Goal: Information Seeking & Learning: Learn about a topic

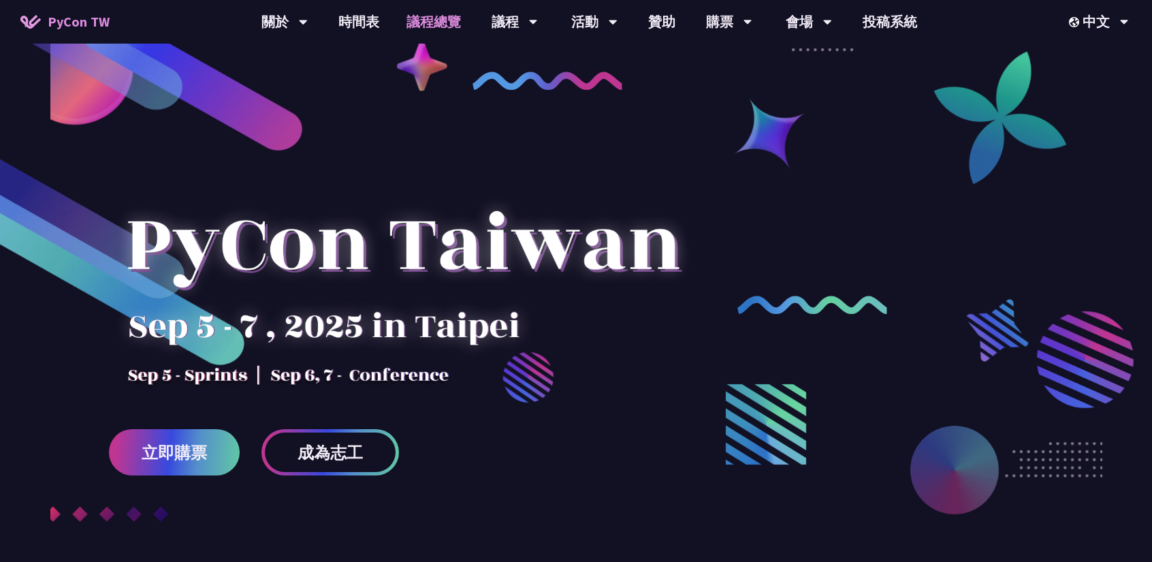
click at [414, 21] on link "議程總覽" at bounding box center [434, 22] width 82 height 44
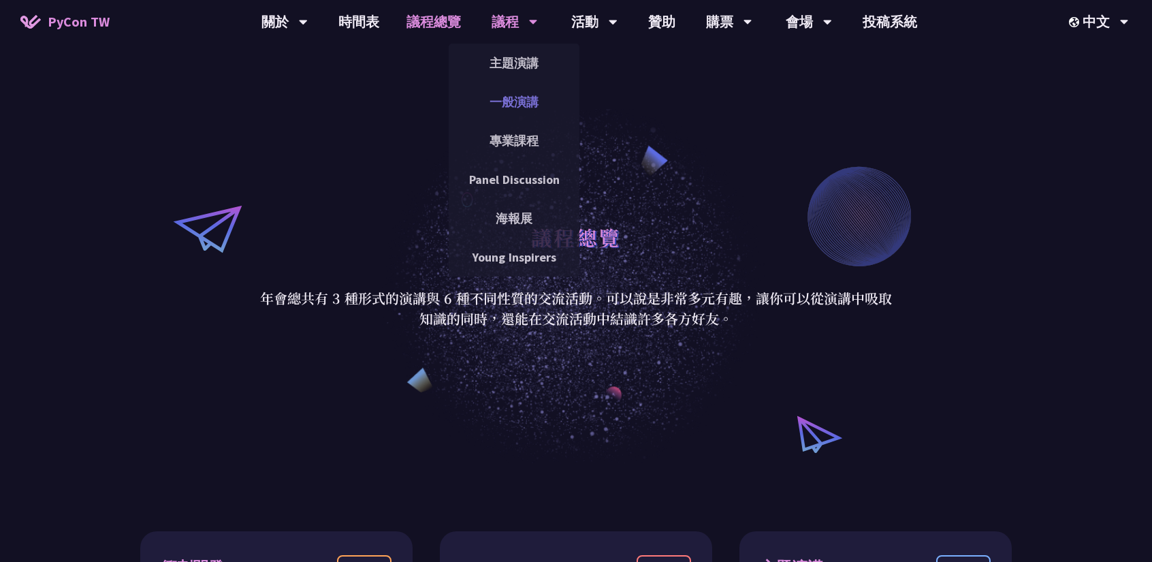
click at [511, 99] on link "一般演講" at bounding box center [514, 102] width 131 height 32
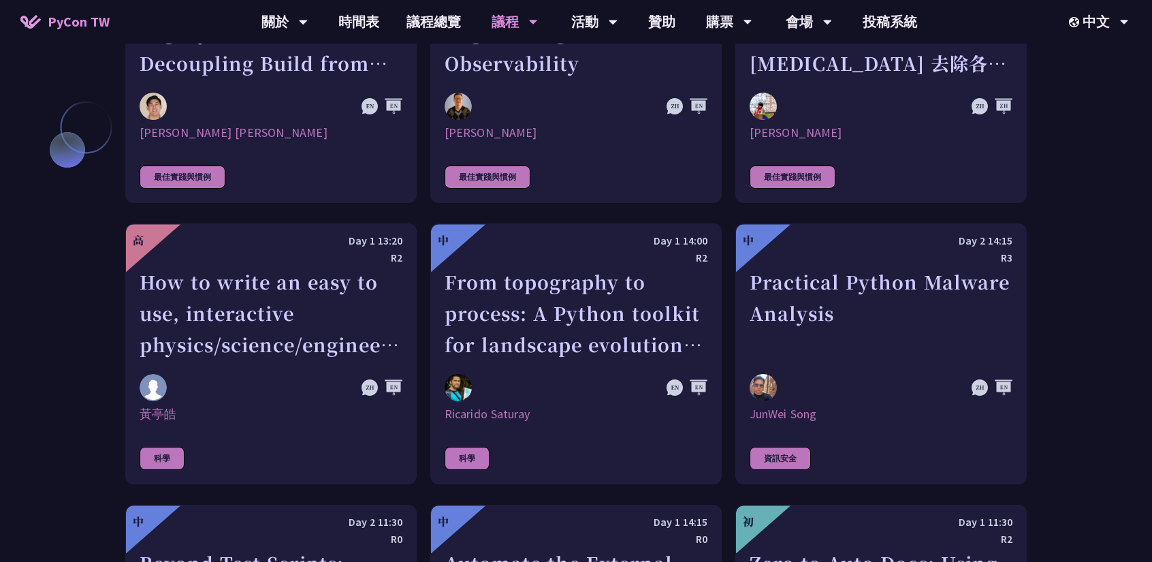
scroll to position [3359, 0]
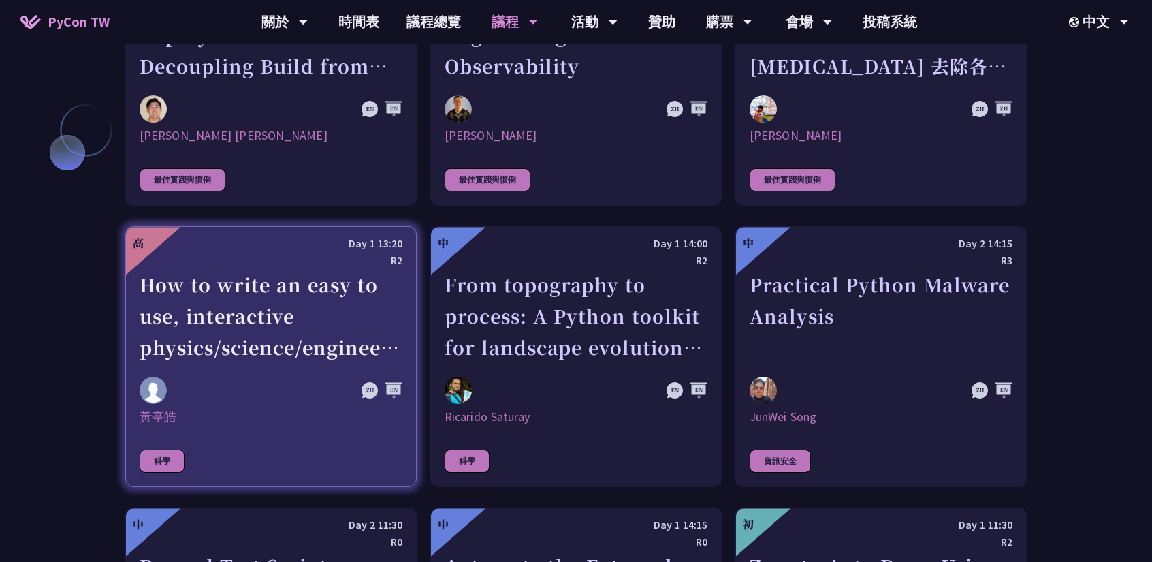
click at [223, 269] on div "How to write an easy to use, interactive physics/science/engineering simulator …" at bounding box center [271, 316] width 263 height 94
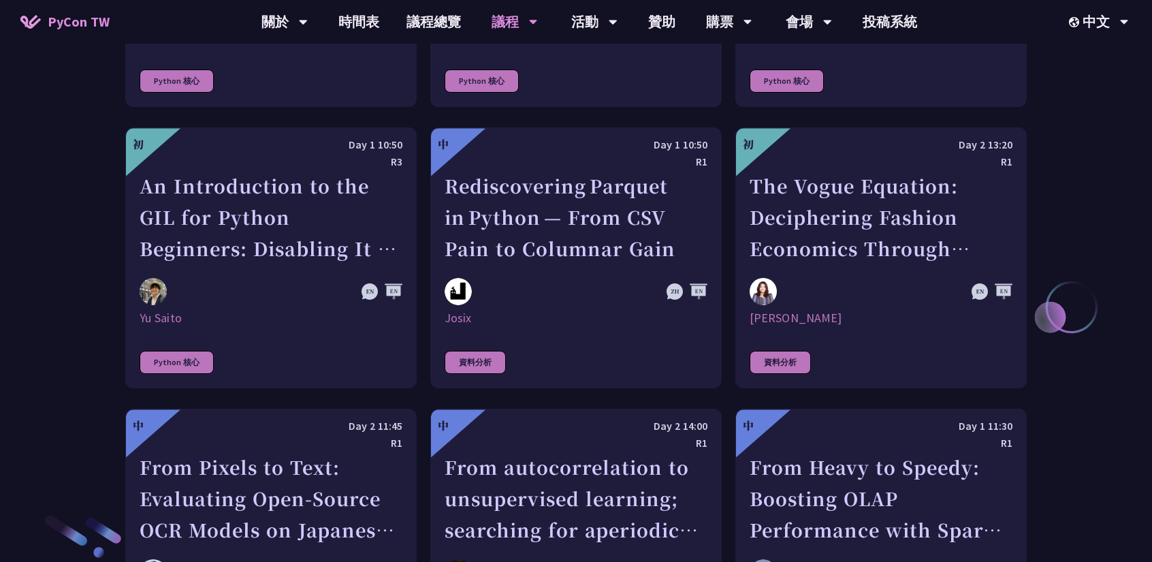
scroll to position [1773, 0]
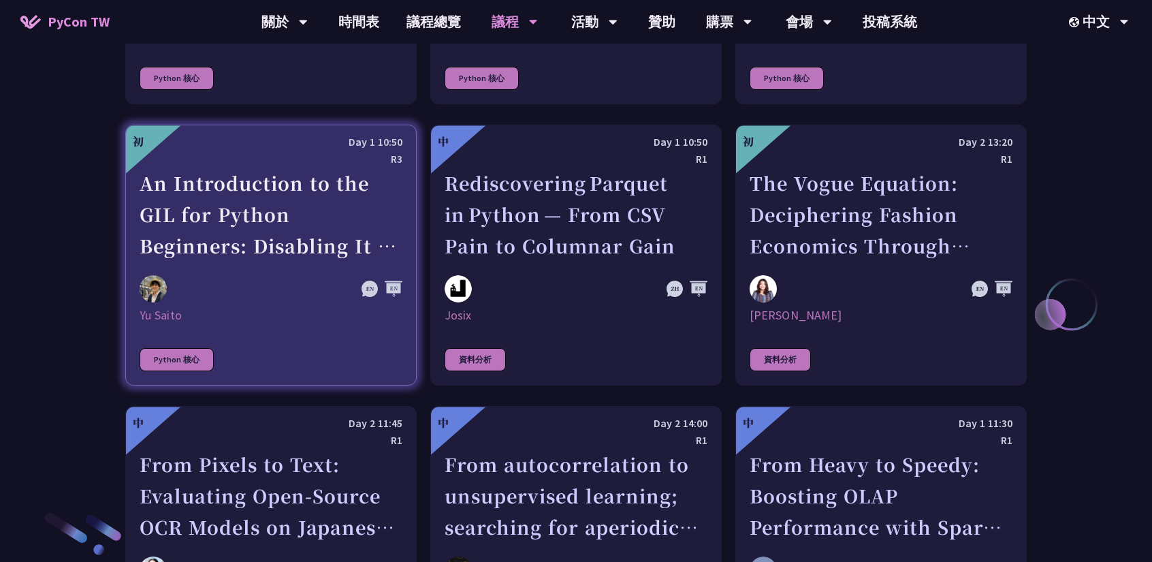
click at [262, 221] on div "An Introduction to the GIL for Python Beginners: Disabling It in Python 3.13 an…" at bounding box center [271, 214] width 263 height 94
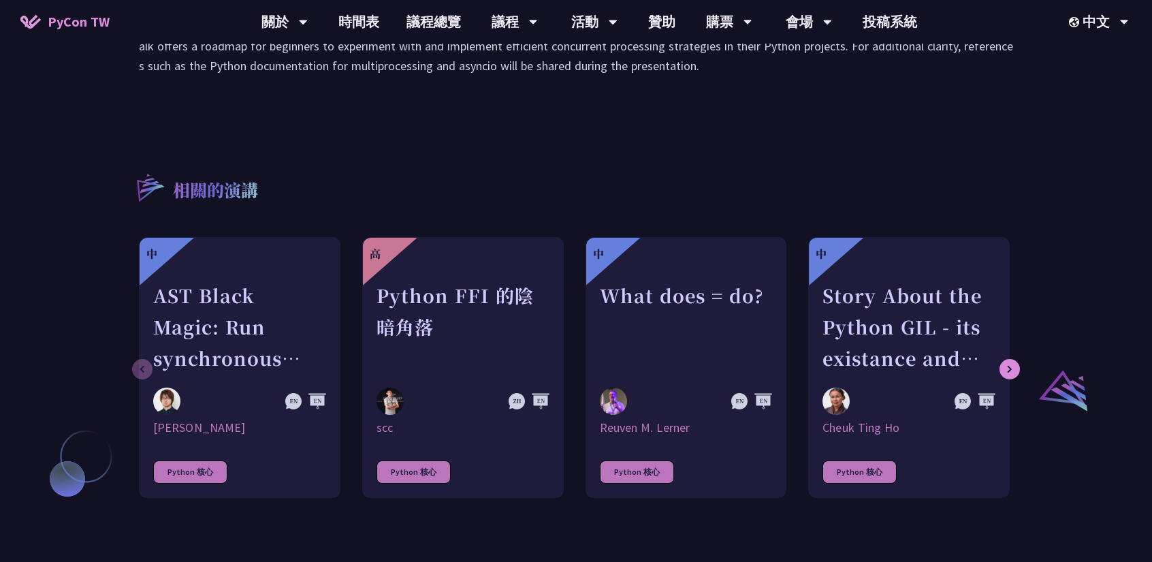
scroll to position [363, 0]
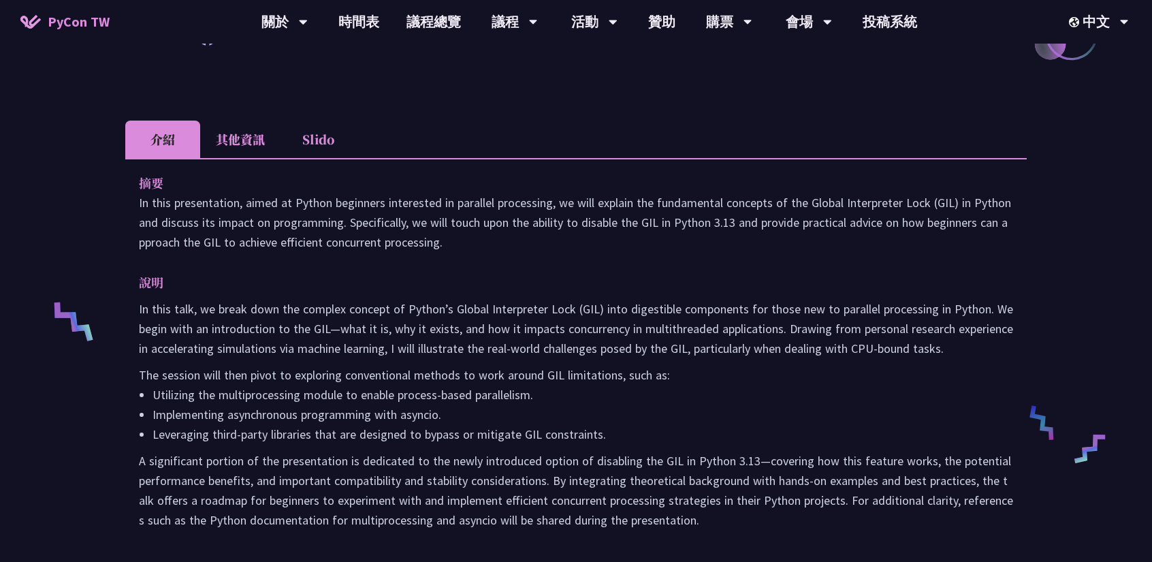
click at [236, 148] on li "其他資訊" at bounding box center [240, 139] width 80 height 37
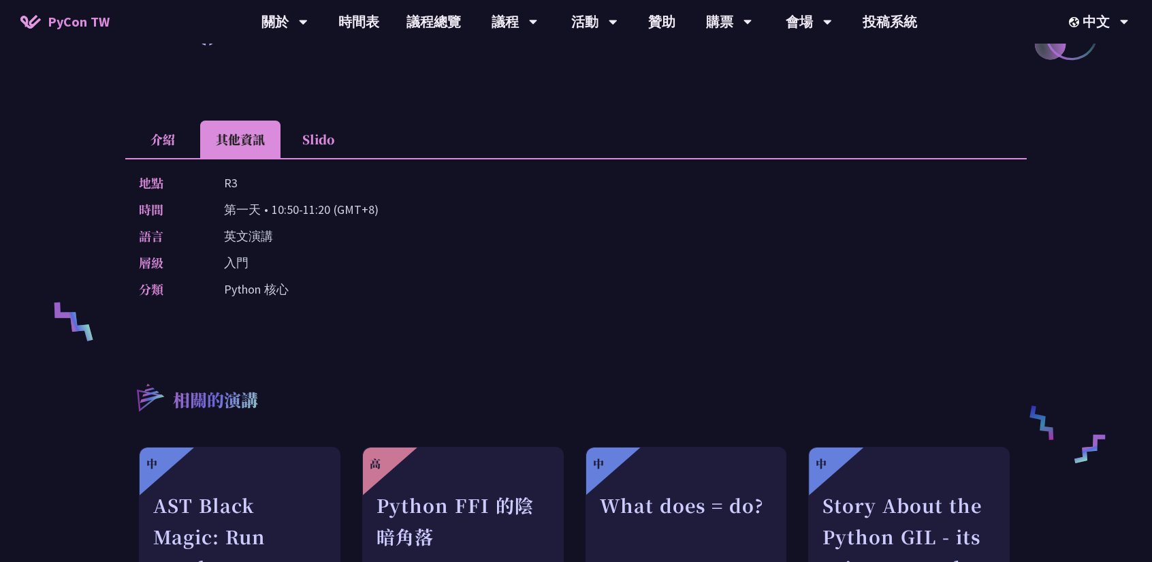
click at [328, 137] on li "Slido" at bounding box center [318, 139] width 75 height 37
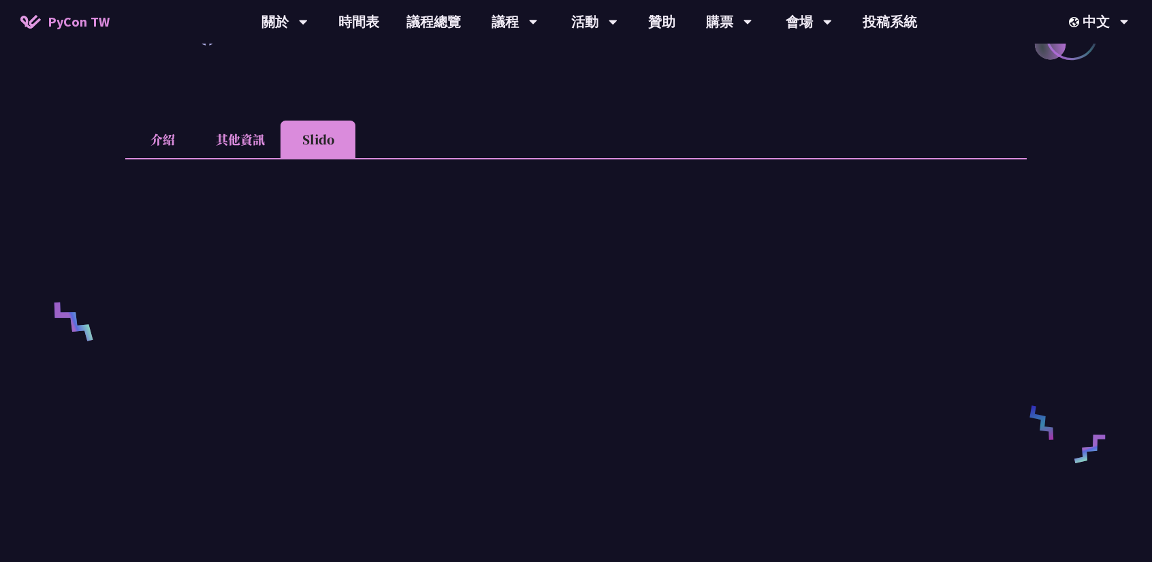
click at [230, 145] on li "其他資訊" at bounding box center [240, 139] width 80 height 37
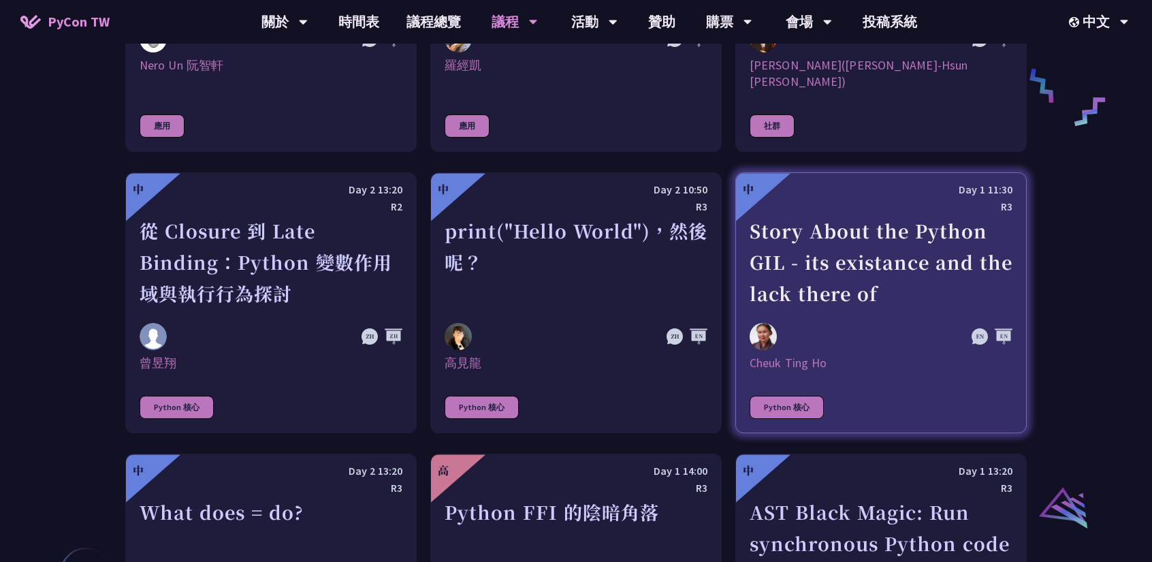
scroll to position [1164, 0]
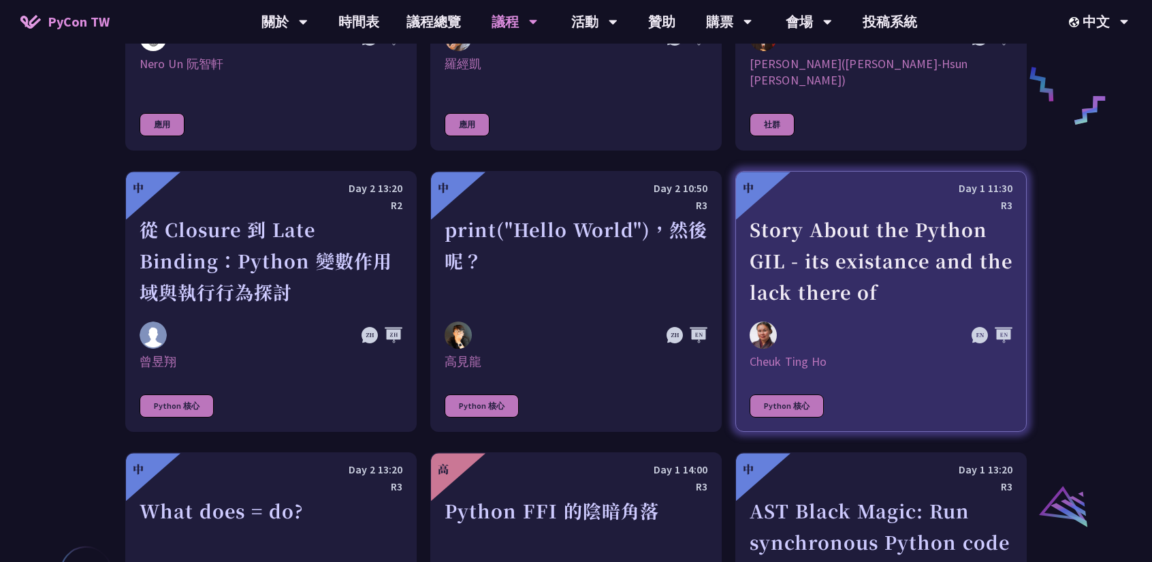
click at [904, 249] on div "Story About the Python GIL - its existance and the lack there of" at bounding box center [881, 261] width 263 height 94
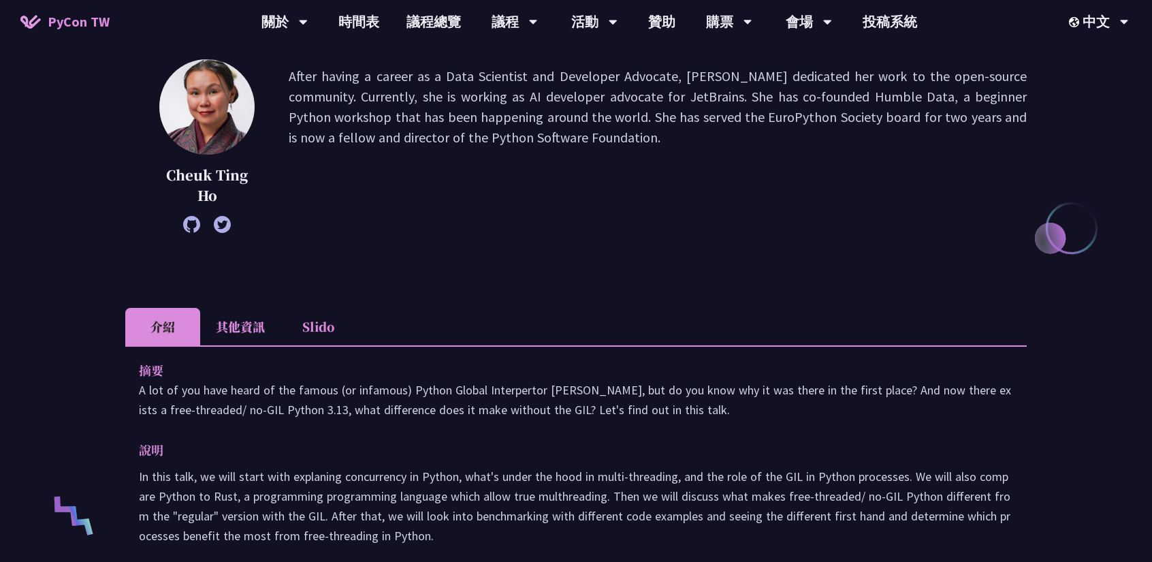
scroll to position [181, 0]
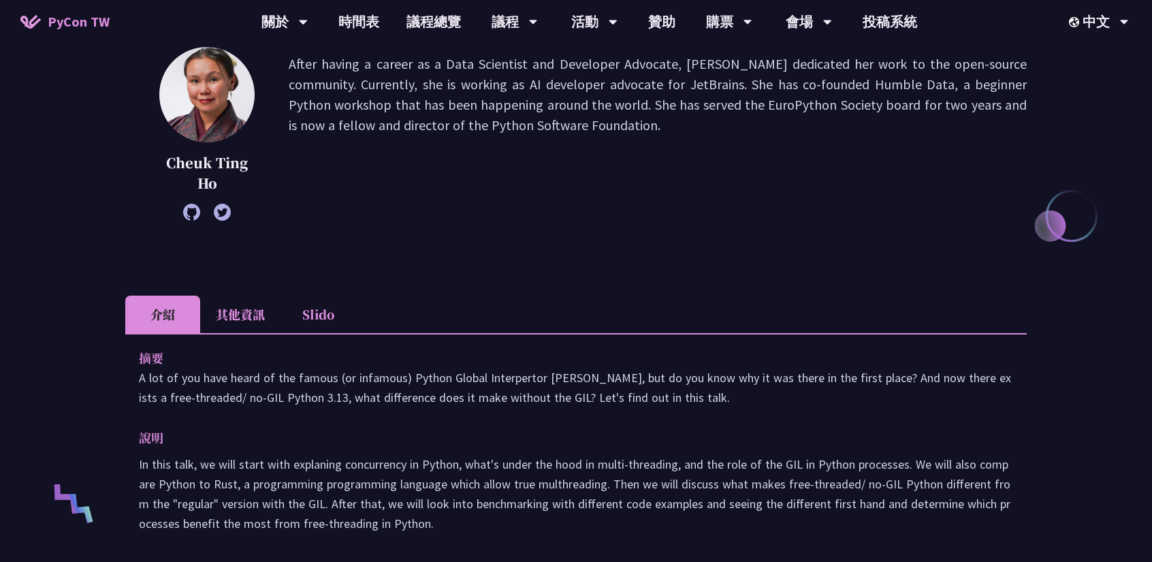
click at [230, 306] on li "其他資訊" at bounding box center [240, 313] width 80 height 37
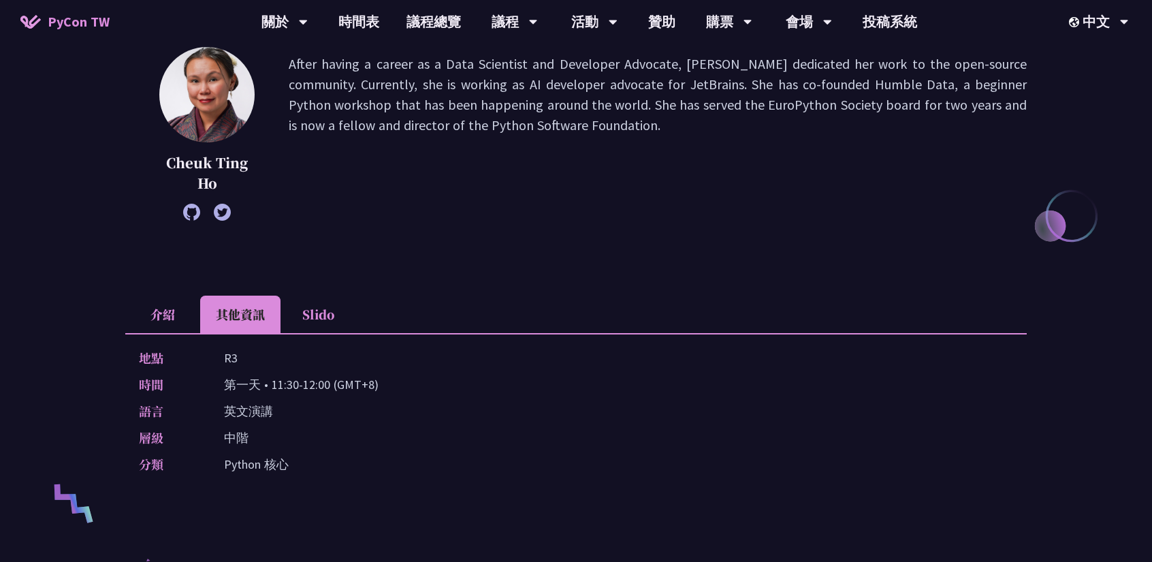
click at [292, 321] on li "Slido" at bounding box center [318, 313] width 75 height 37
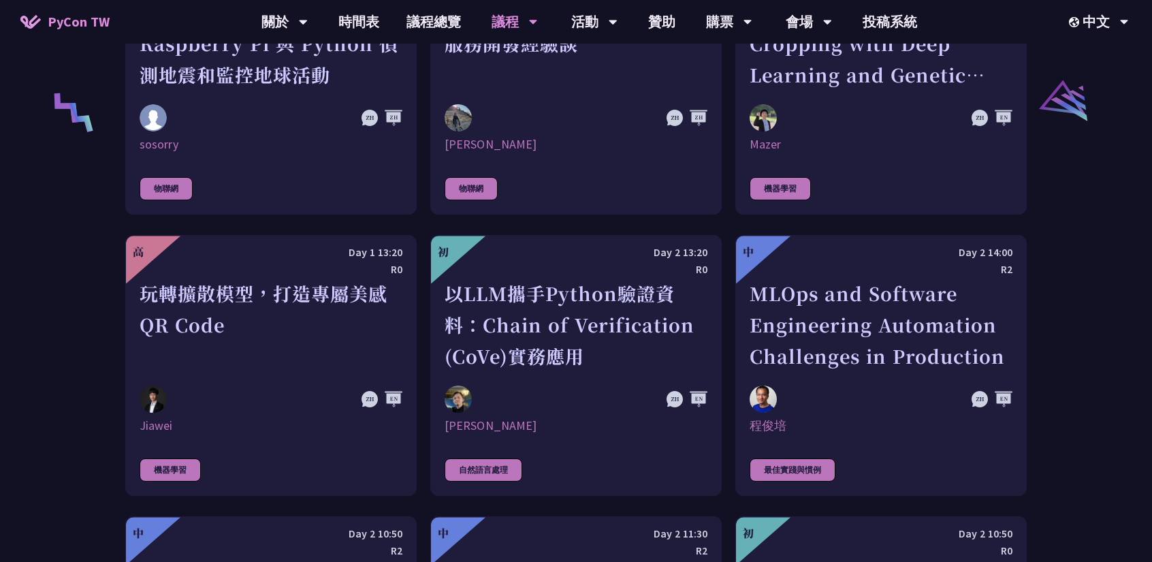
scroll to position [2798, 0]
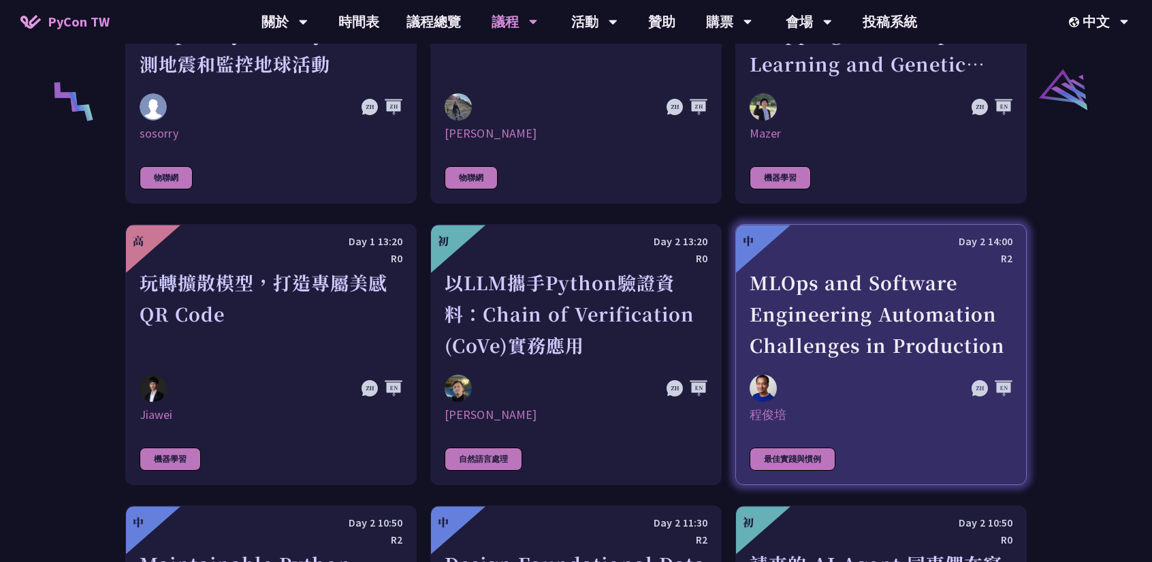
click at [892, 309] on div "MLOps and Software Engineering Automation Challenges in Production" at bounding box center [881, 314] width 263 height 94
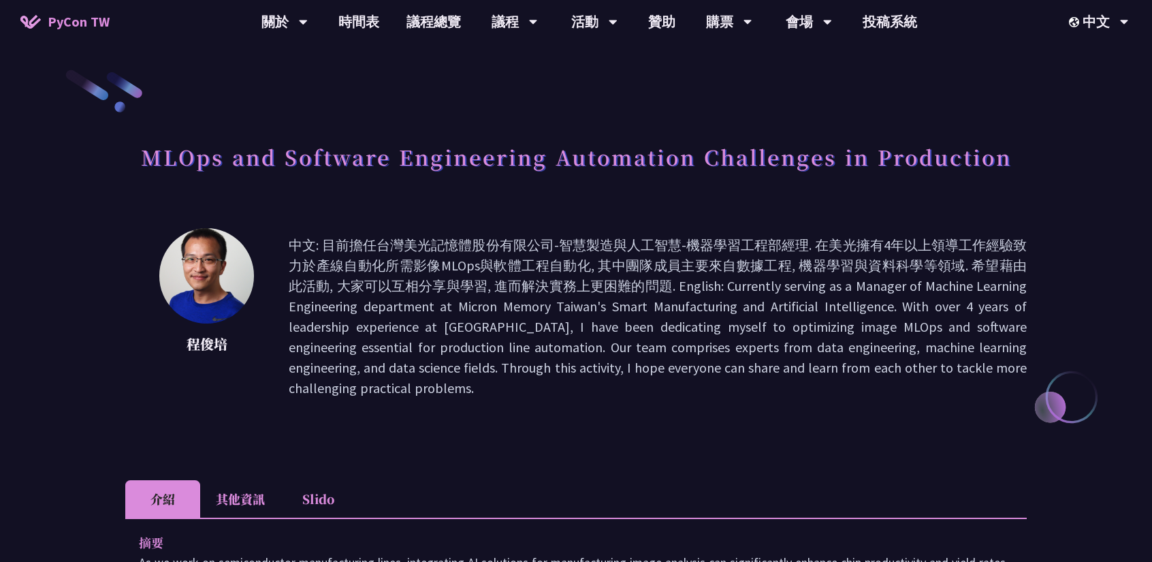
scroll to position [181, 0]
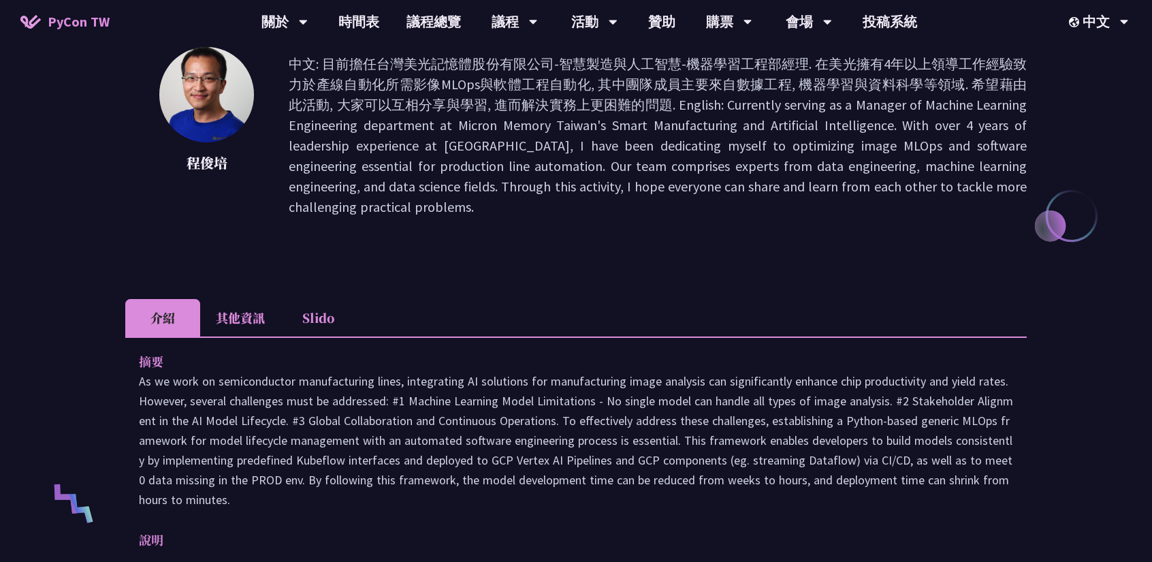
click at [236, 318] on li "其他資訊" at bounding box center [240, 317] width 80 height 37
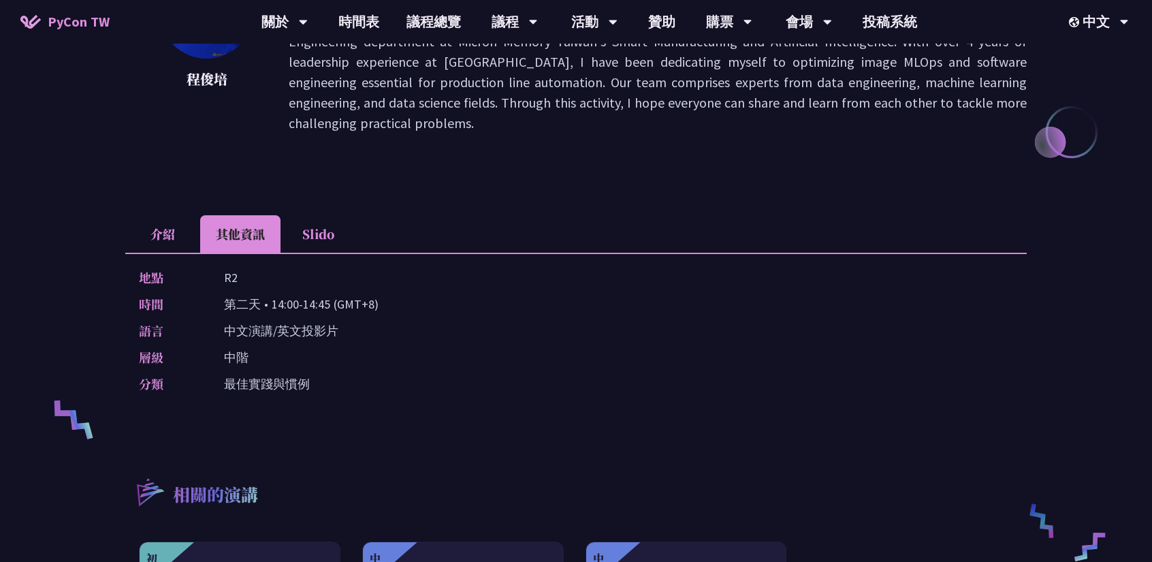
scroll to position [272, 0]
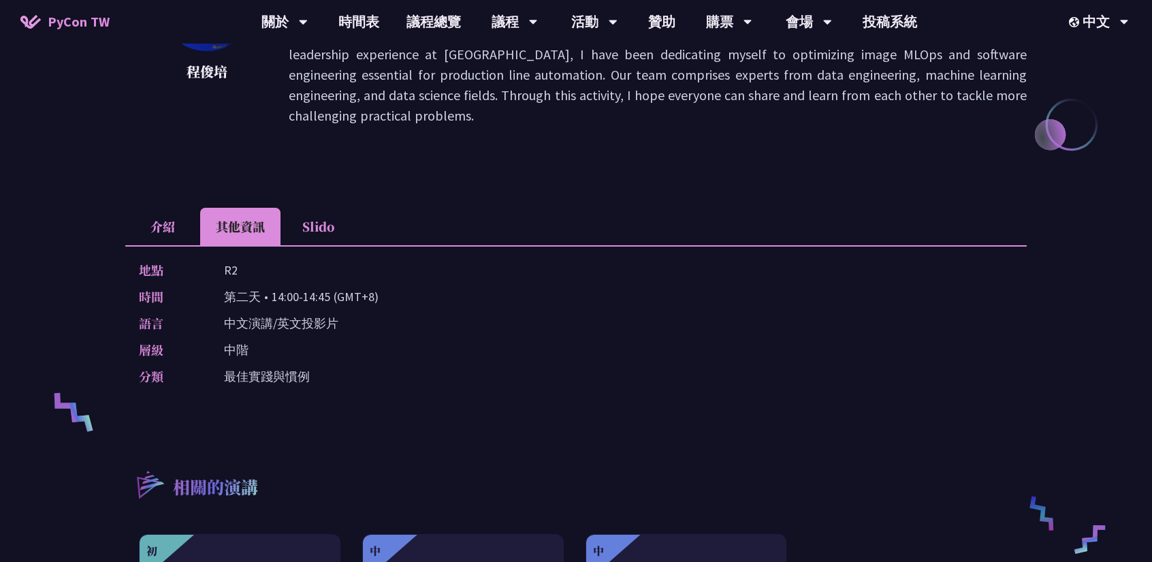
click at [311, 240] on li "Slido" at bounding box center [318, 226] width 75 height 37
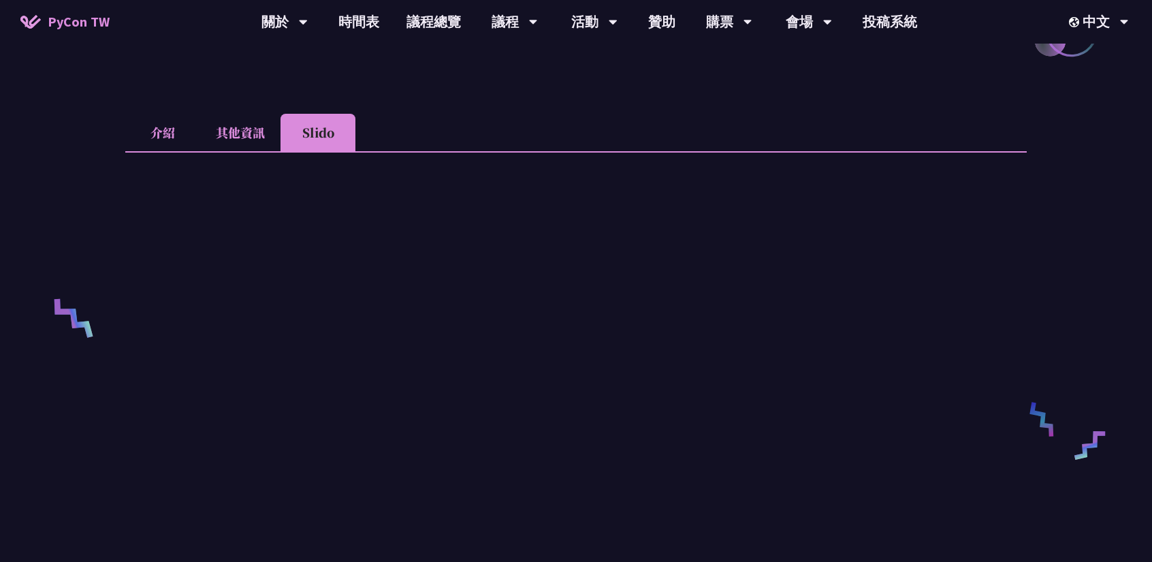
scroll to position [363, 0]
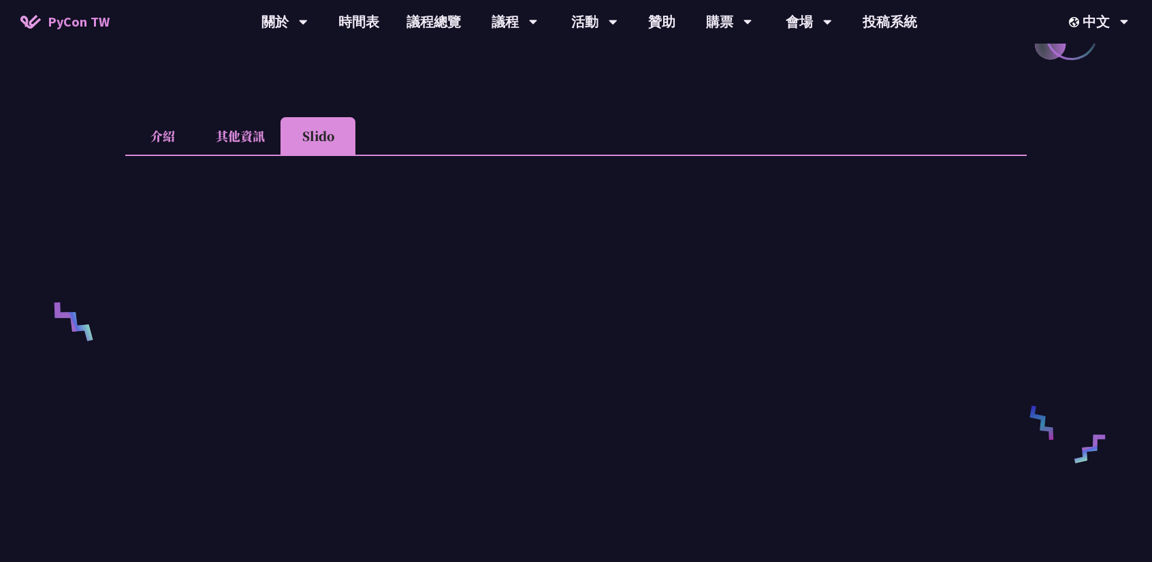
click at [223, 126] on li "其他資訊" at bounding box center [240, 135] width 80 height 37
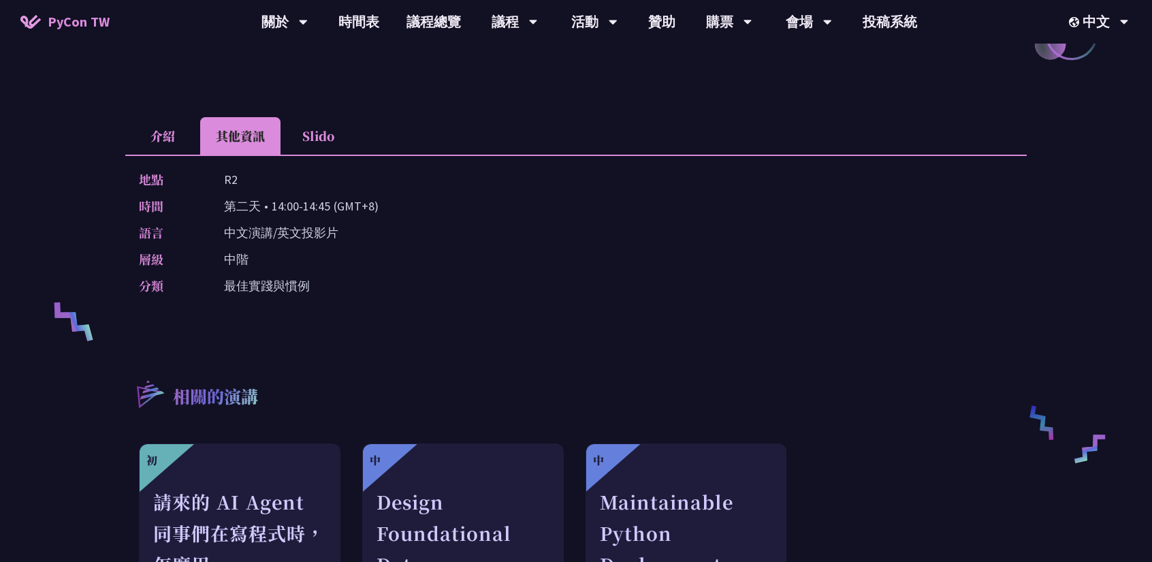
click at [157, 127] on li "介紹" at bounding box center [162, 135] width 75 height 37
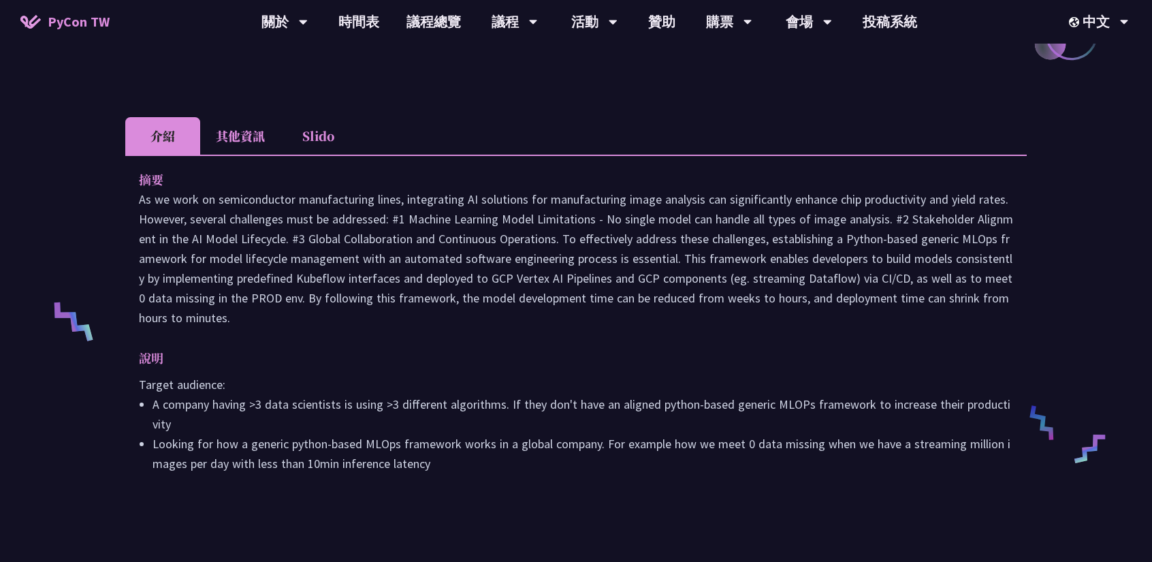
scroll to position [0, 0]
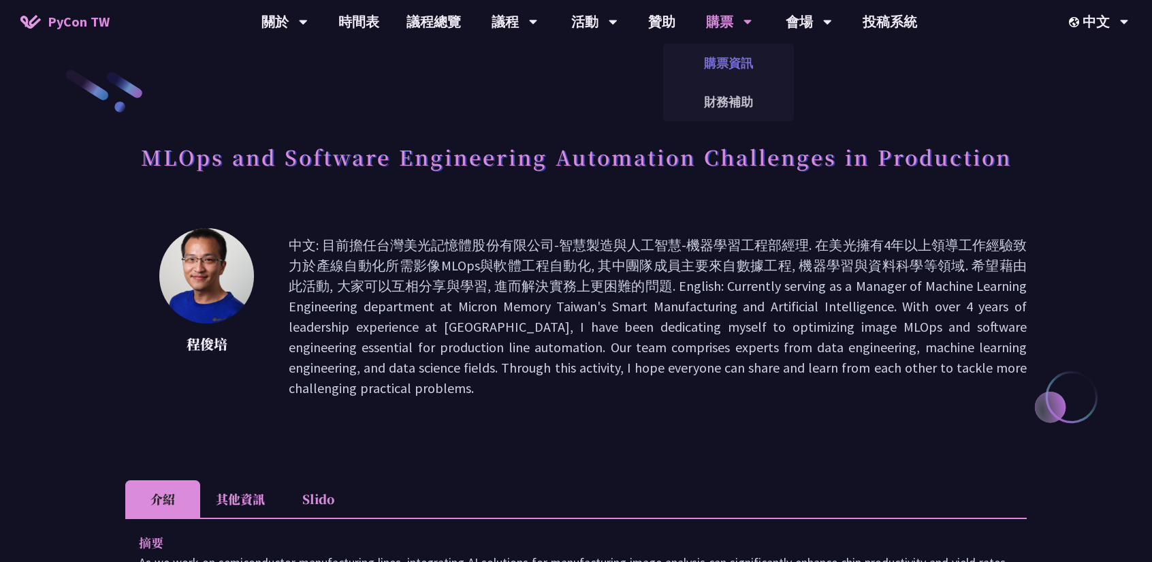
click at [730, 59] on link "購票資訊" at bounding box center [728, 63] width 131 height 32
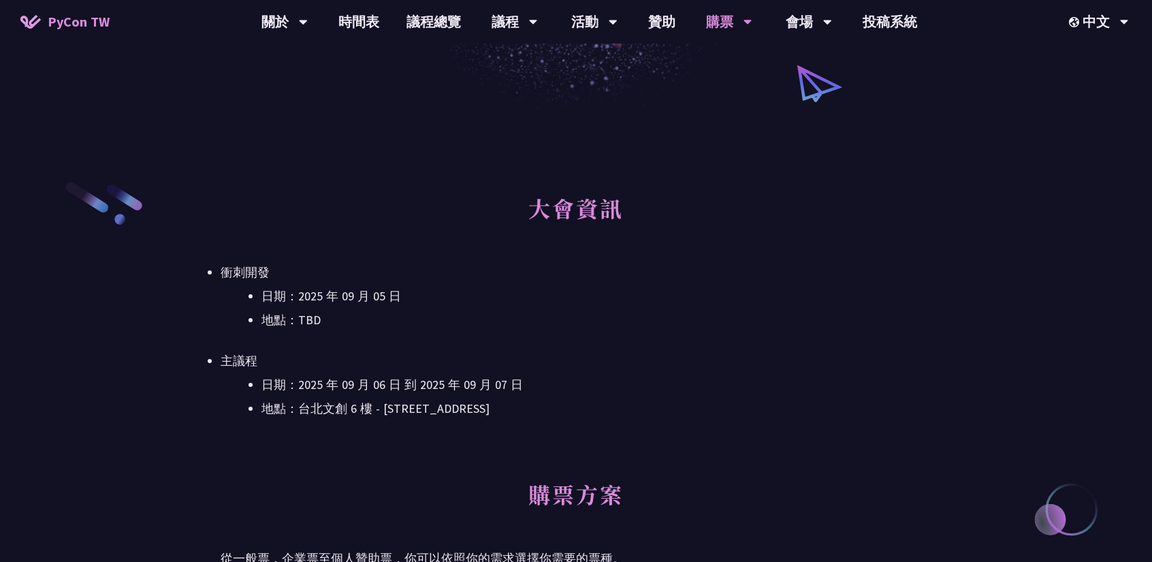
scroll to position [272, 0]
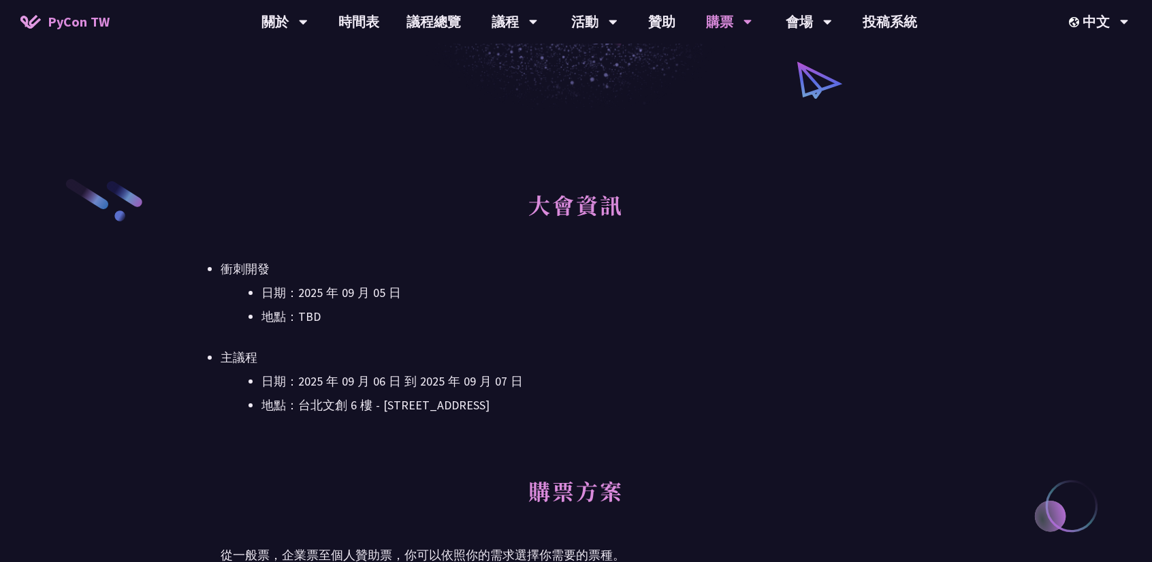
click at [654, 396] on li "地點：台北文創 6 樓 - ​[STREET_ADDRESS]" at bounding box center [596, 405] width 670 height 20
drag, startPoint x: 393, startPoint y: 403, endPoint x: 536, endPoint y: 415, distance: 143.4
click at [536, 415] on li "地點：台北文創 6 樓 - ​[STREET_ADDRESS]" at bounding box center [596, 405] width 670 height 20
click at [298, 402] on li "地點：台北文創 6 樓 - ​[STREET_ADDRESS]" at bounding box center [596, 405] width 670 height 20
drag, startPoint x: 297, startPoint y: 404, endPoint x: 554, endPoint y: 405, distance: 257.4
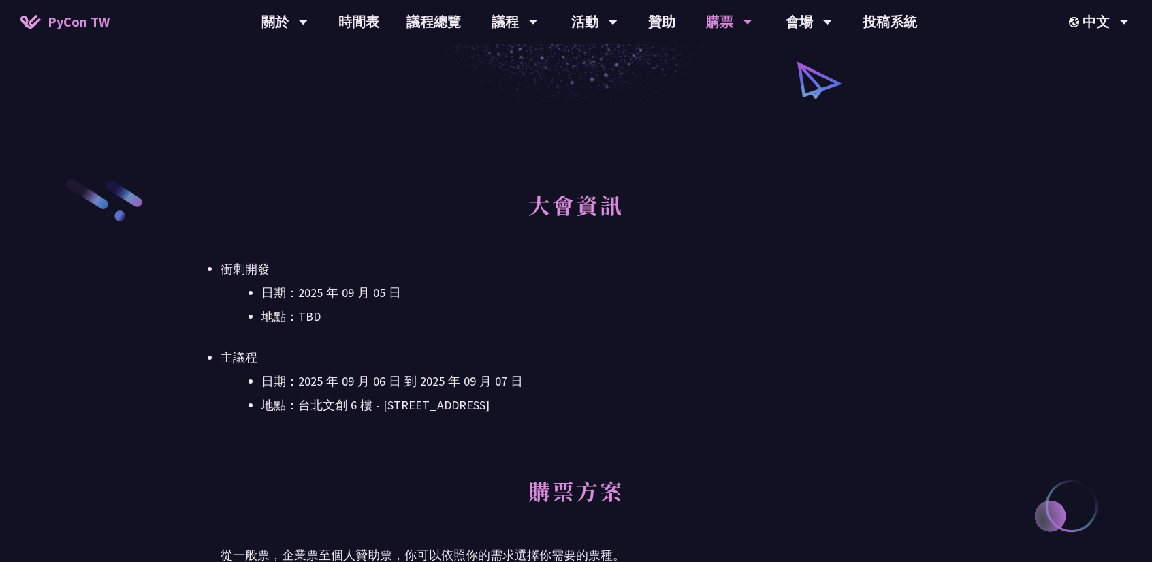
click at [554, 405] on li "地點：台北文創 6 樓 - ​[STREET_ADDRESS]" at bounding box center [596, 405] width 670 height 20
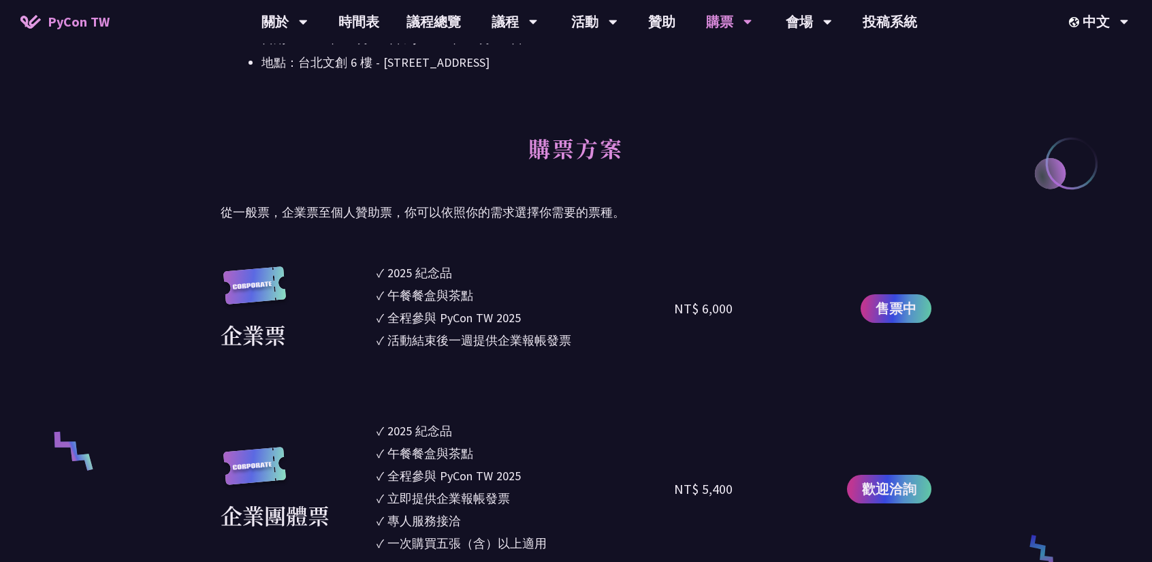
scroll to position [0, 0]
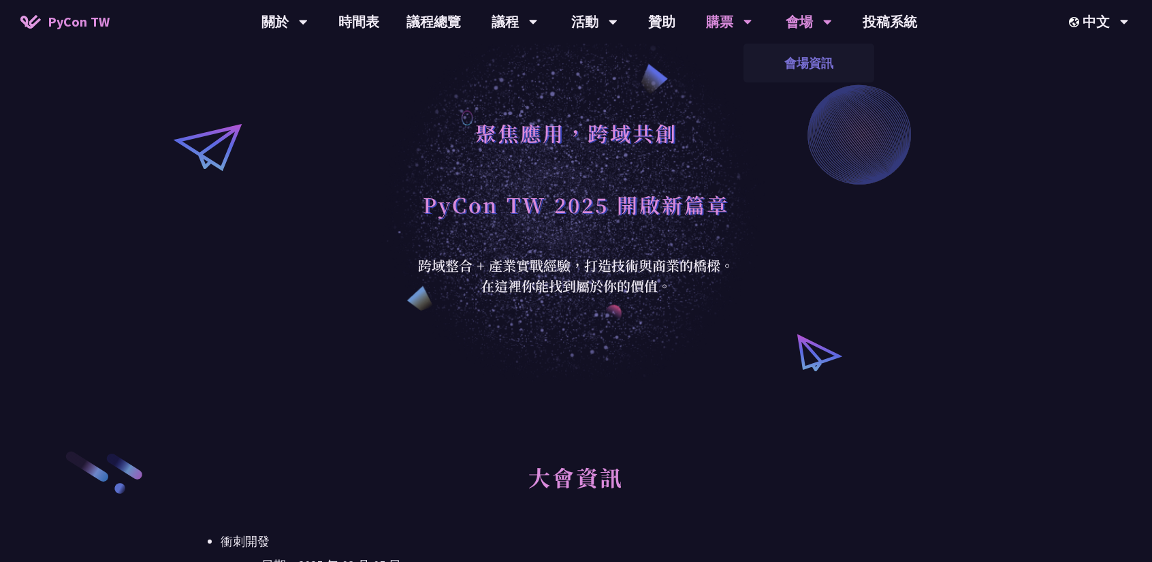
click at [803, 52] on link "會場資訊" at bounding box center [808, 63] width 131 height 32
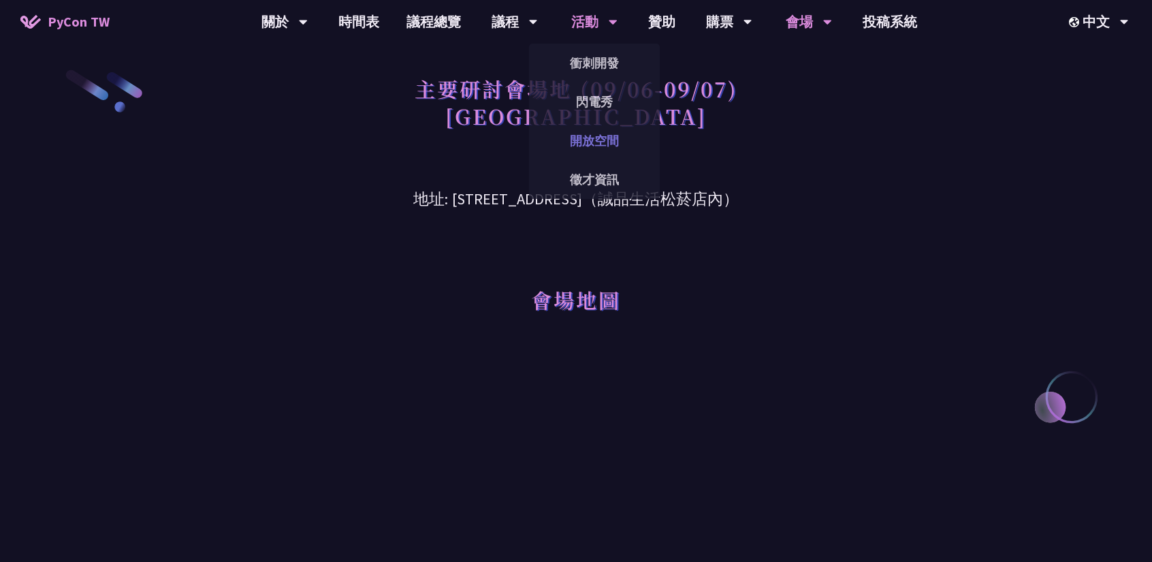
click at [598, 142] on link "開放空間" at bounding box center [594, 141] width 131 height 32
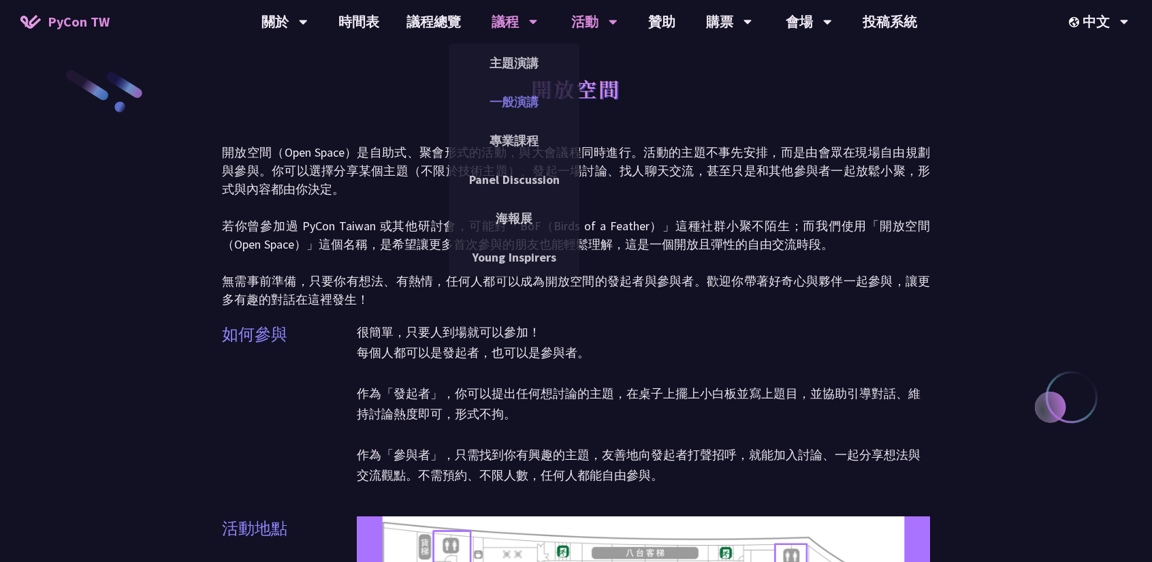
click at [512, 100] on link "一般演講" at bounding box center [514, 102] width 131 height 32
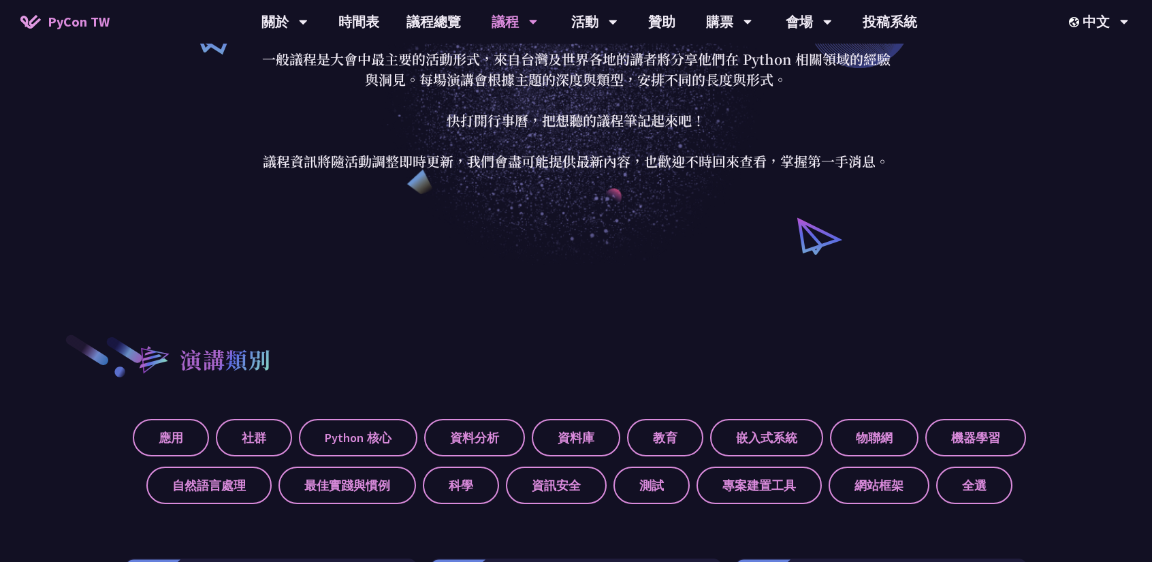
scroll to position [181, 0]
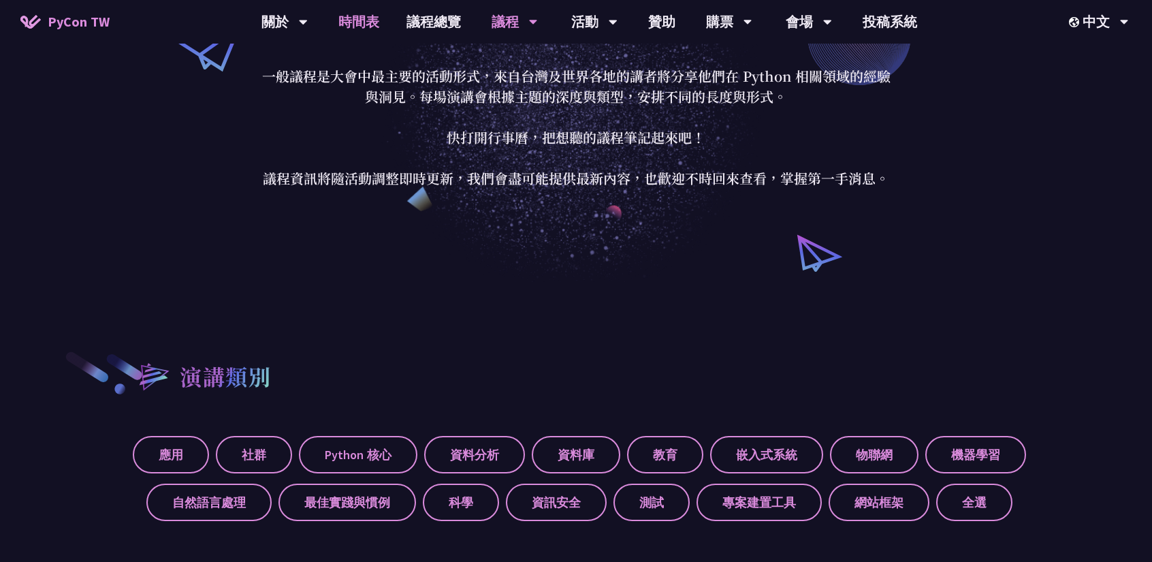
click at [376, 25] on link "時間表" at bounding box center [359, 22] width 68 height 44
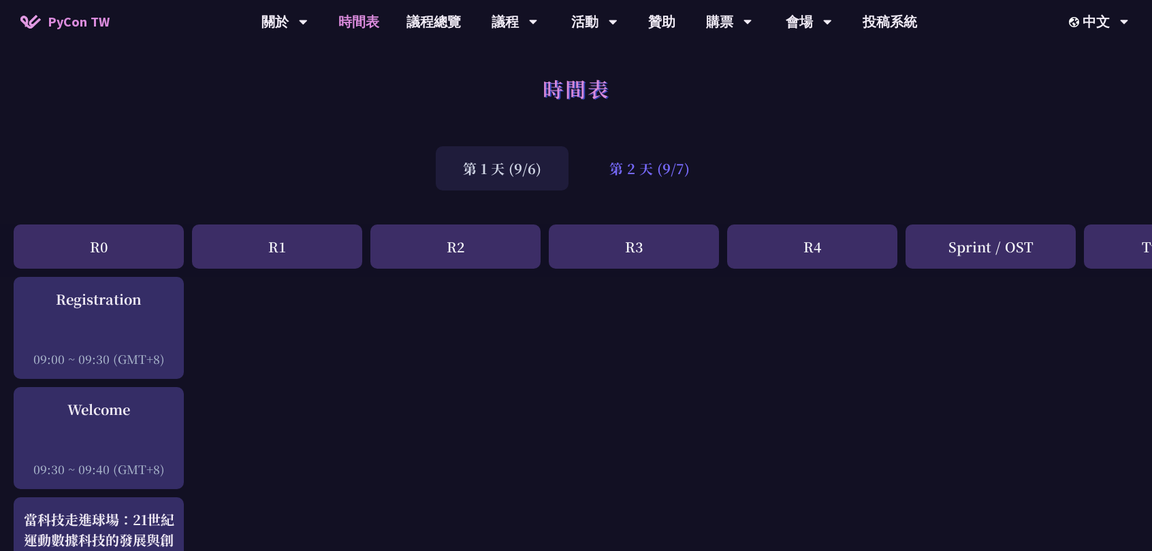
click at [630, 178] on div "第 2 天 (9/7)" at bounding box center [649, 168] width 135 height 44
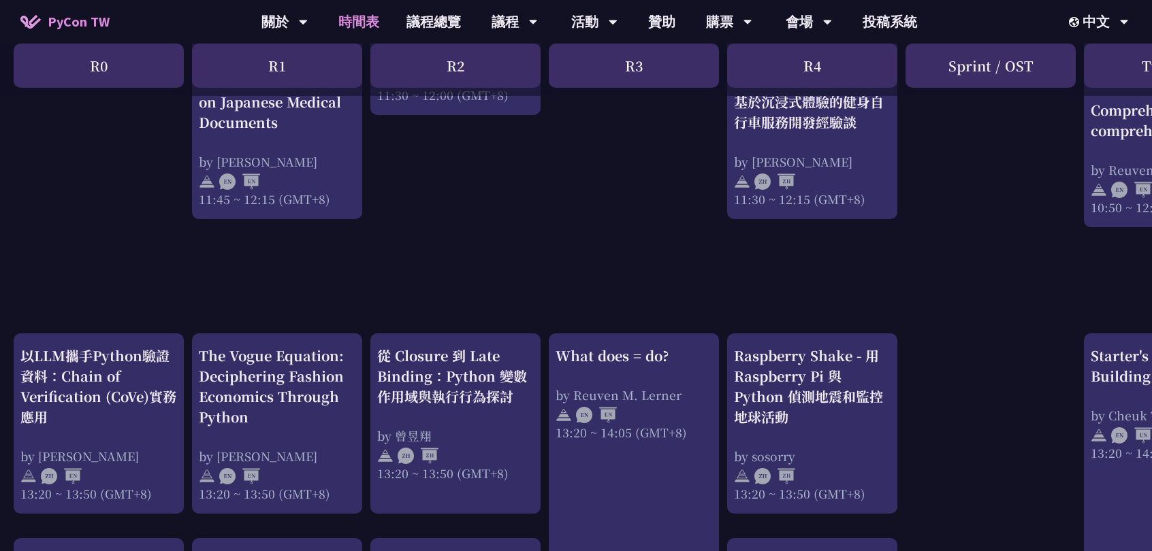
scroll to position [1089, 0]
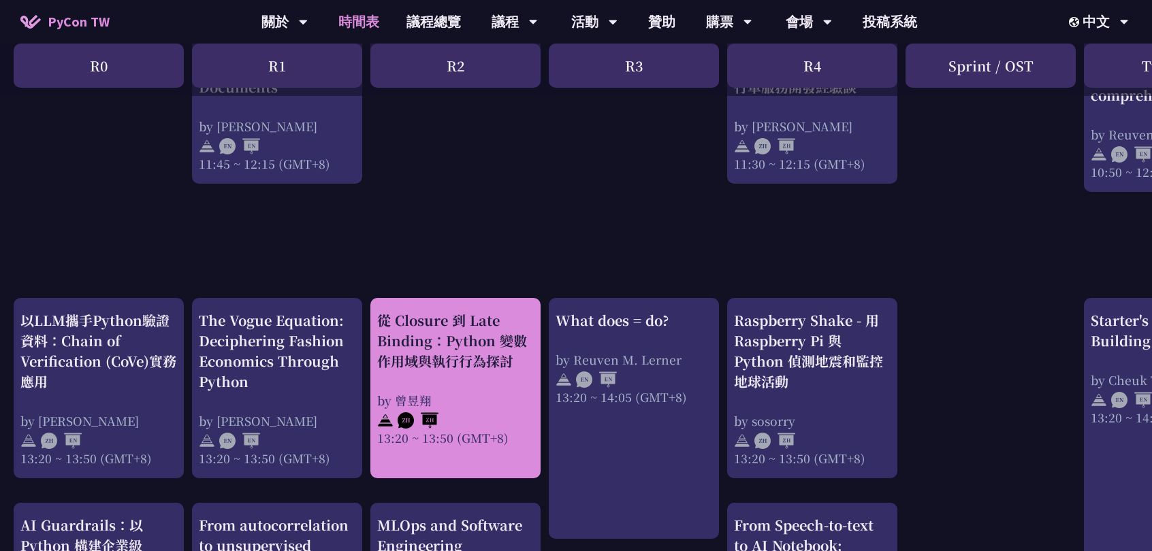
click at [484, 324] on div "從 Closure 到 Late Binding：Python 變數作用域與執行行為探討" at bounding box center [455, 340] width 157 height 61
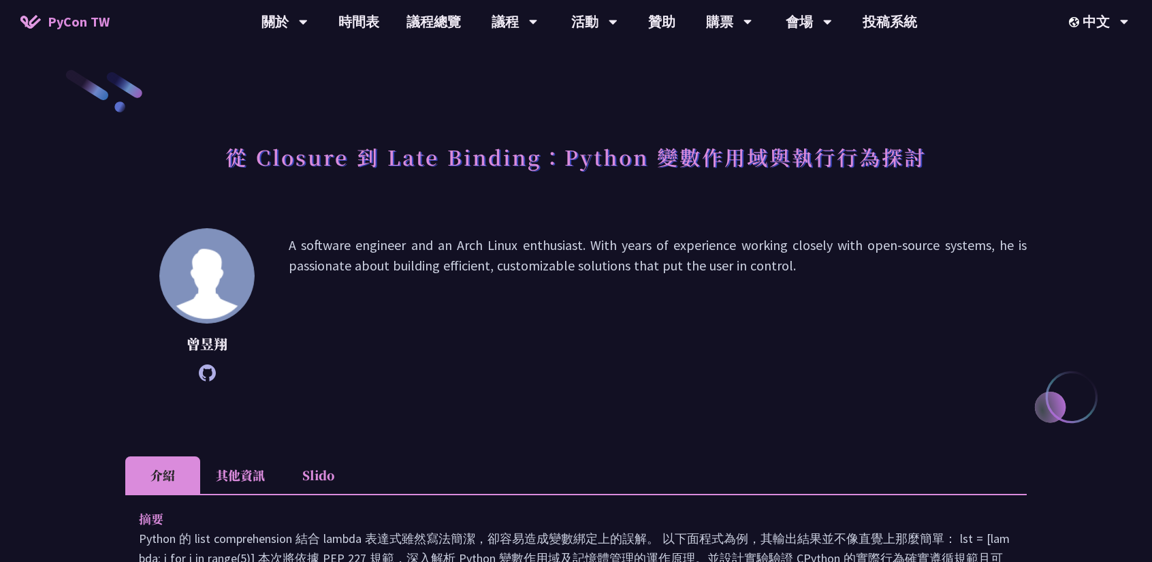
drag, startPoint x: 484, startPoint y: 324, endPoint x: 288, endPoint y: 336, distance: 196.5
click at [288, 336] on div "[PERSON_NAME] software engineer and an Arch Linux enthusiast. With years of exp…" at bounding box center [575, 304] width 901 height 153
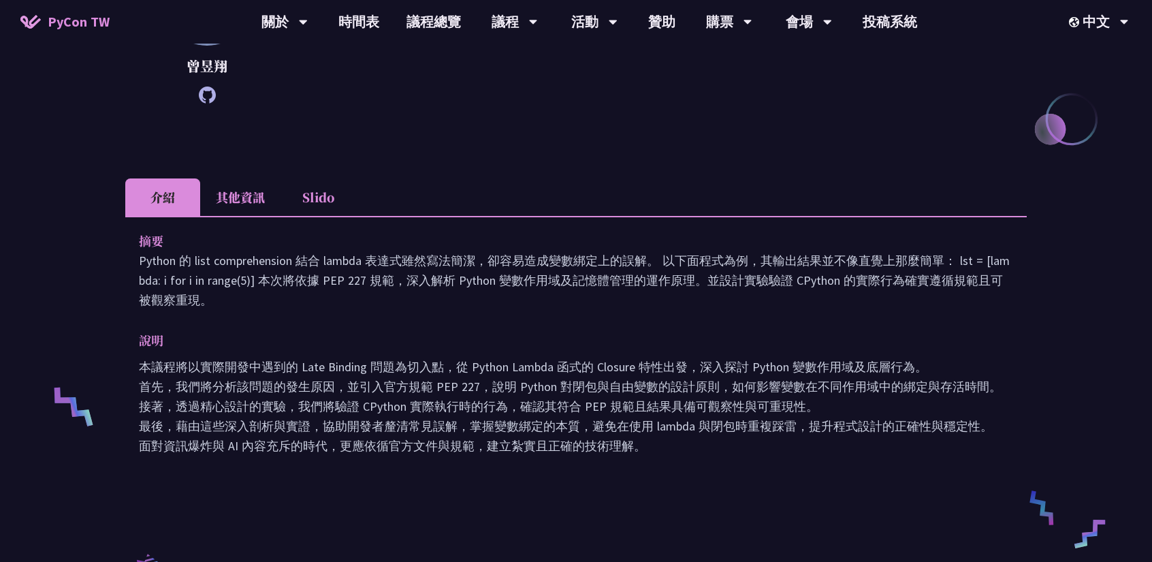
scroll to position [272, 0]
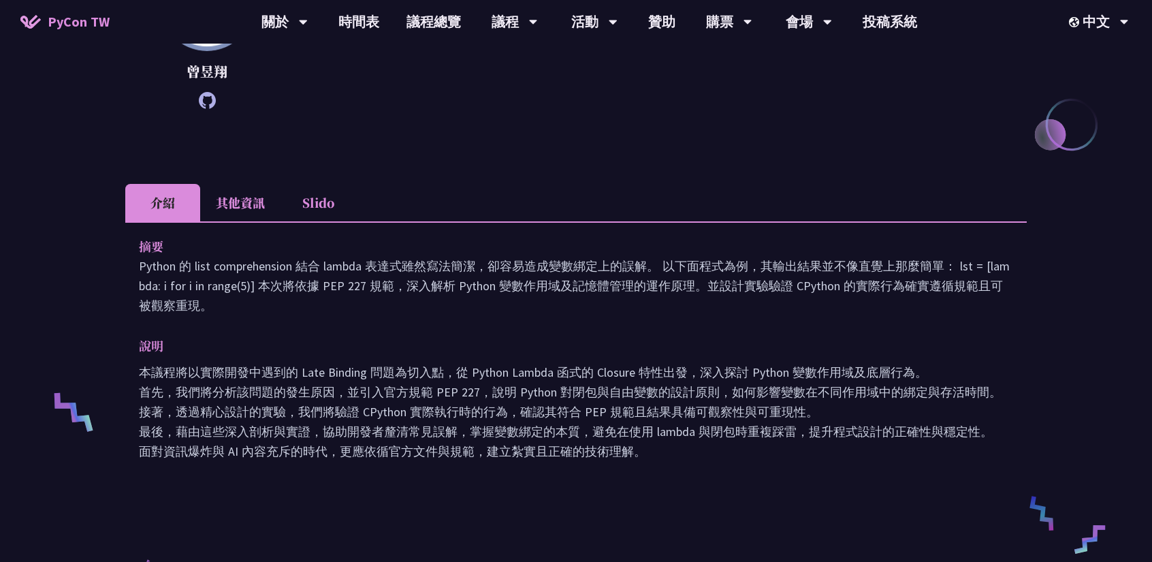
click at [247, 212] on li "其他資訊" at bounding box center [240, 202] width 80 height 37
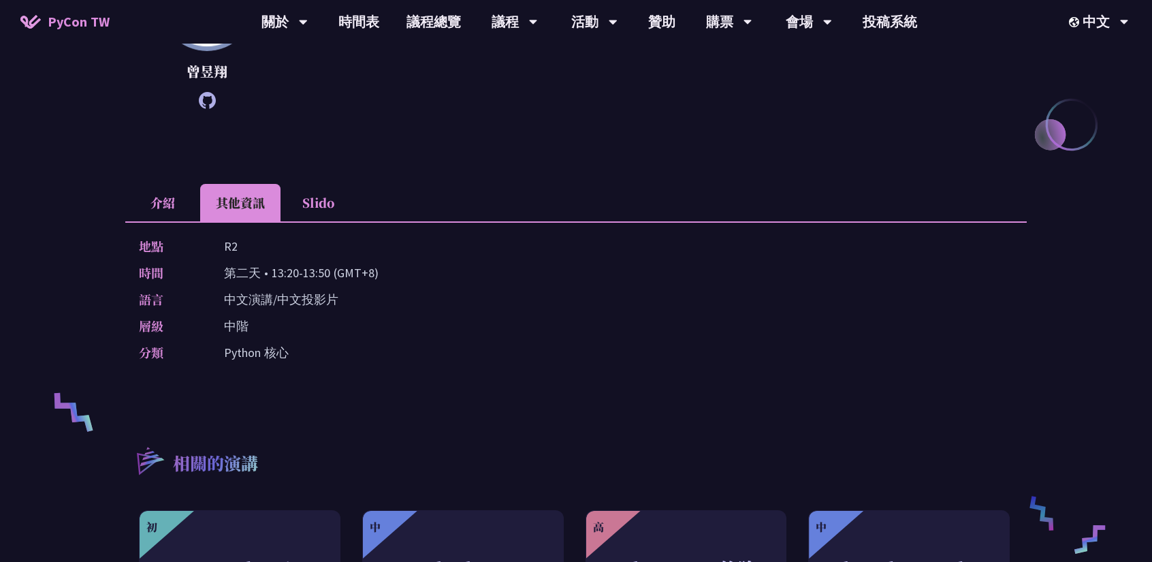
click at [179, 212] on li "介紹" at bounding box center [162, 202] width 75 height 37
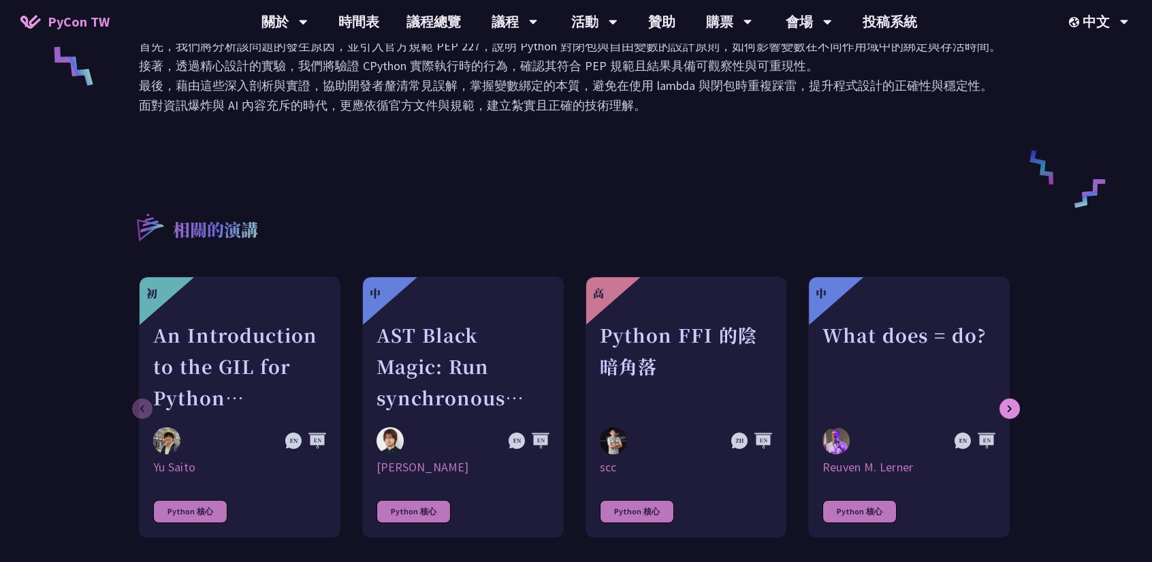
scroll to position [614, 0]
